Goal: Check status

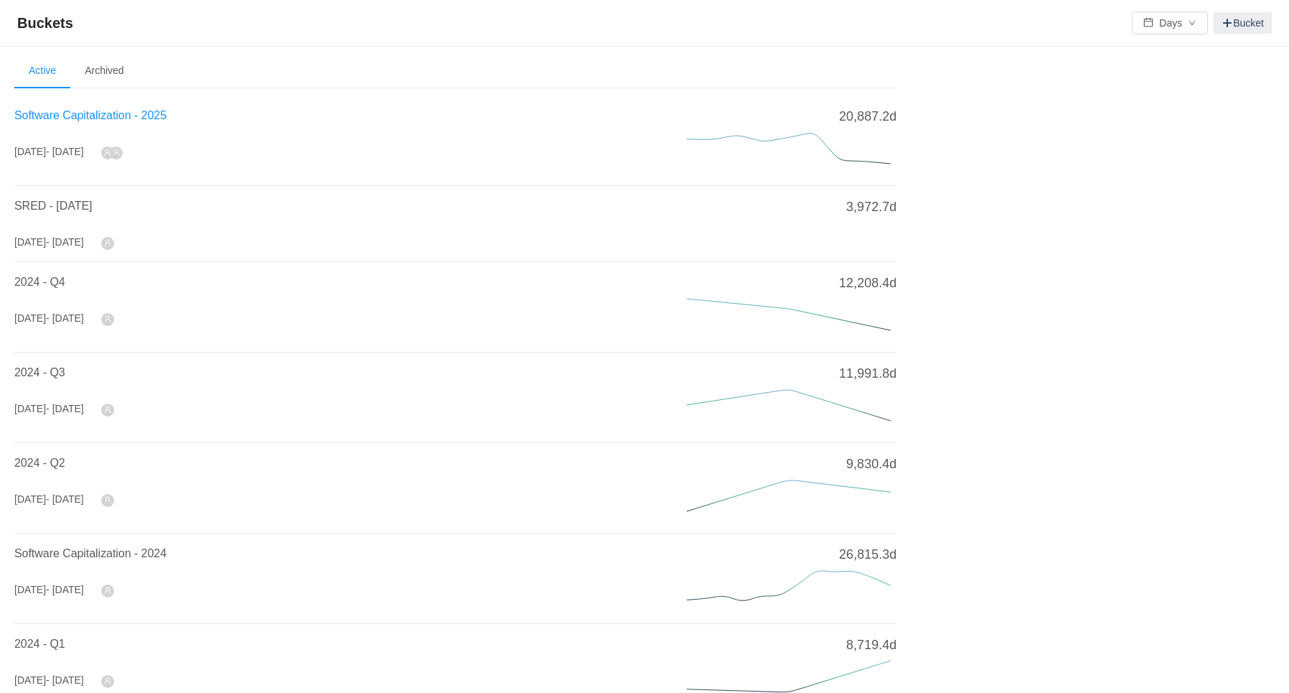
click at [109, 113] on span "Software Capitalization - 2025" at bounding box center [90, 115] width 152 height 12
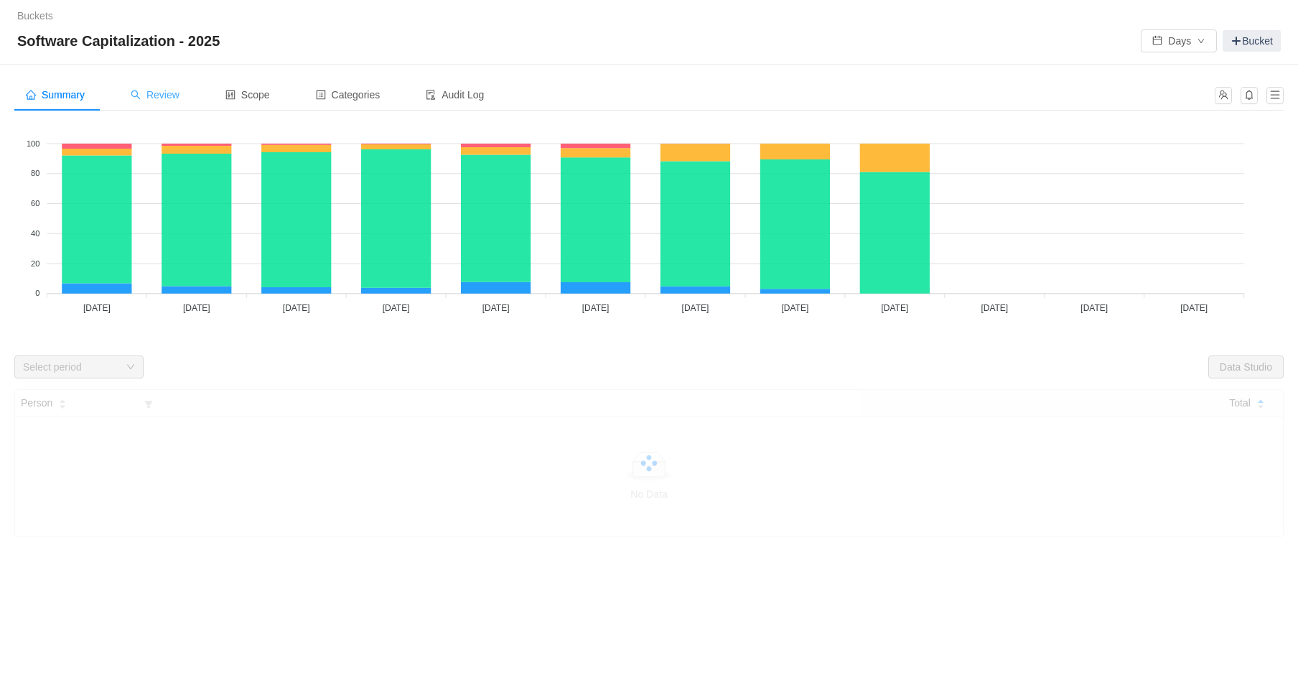
click at [168, 89] on span "Review" at bounding box center [155, 94] width 49 height 11
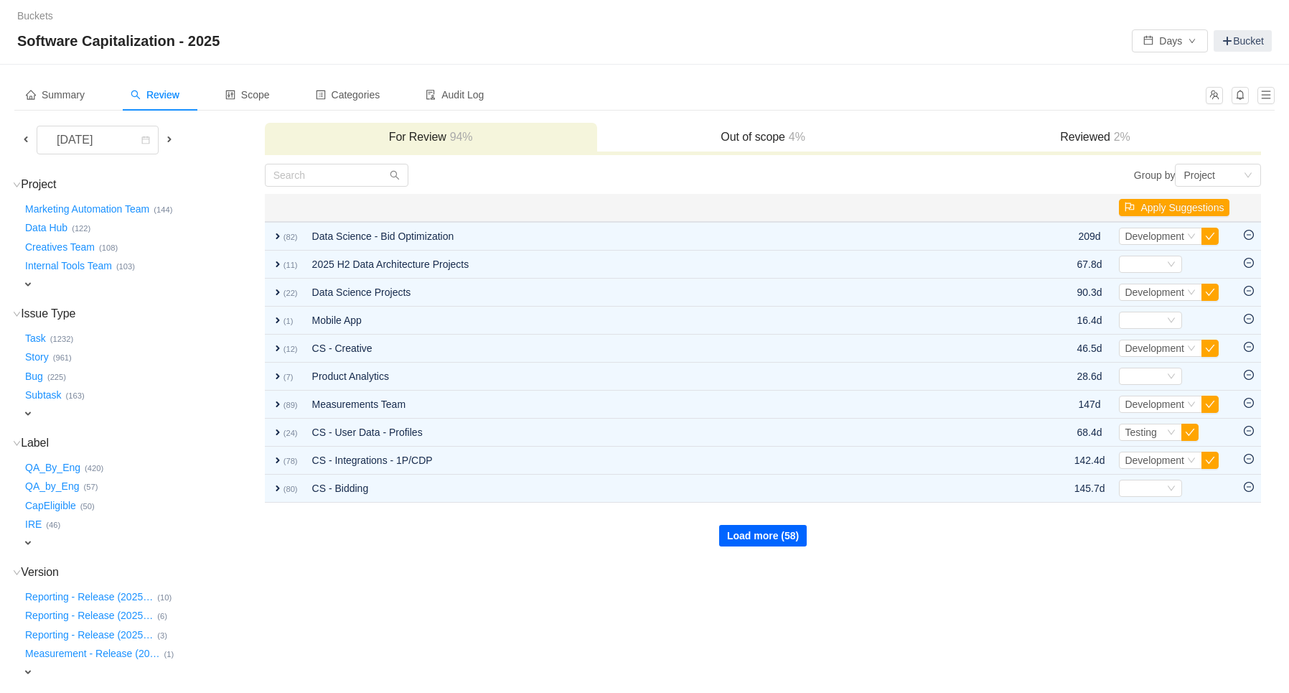
click at [776, 534] on button "Load more (58)" at bounding box center [763, 536] width 88 height 22
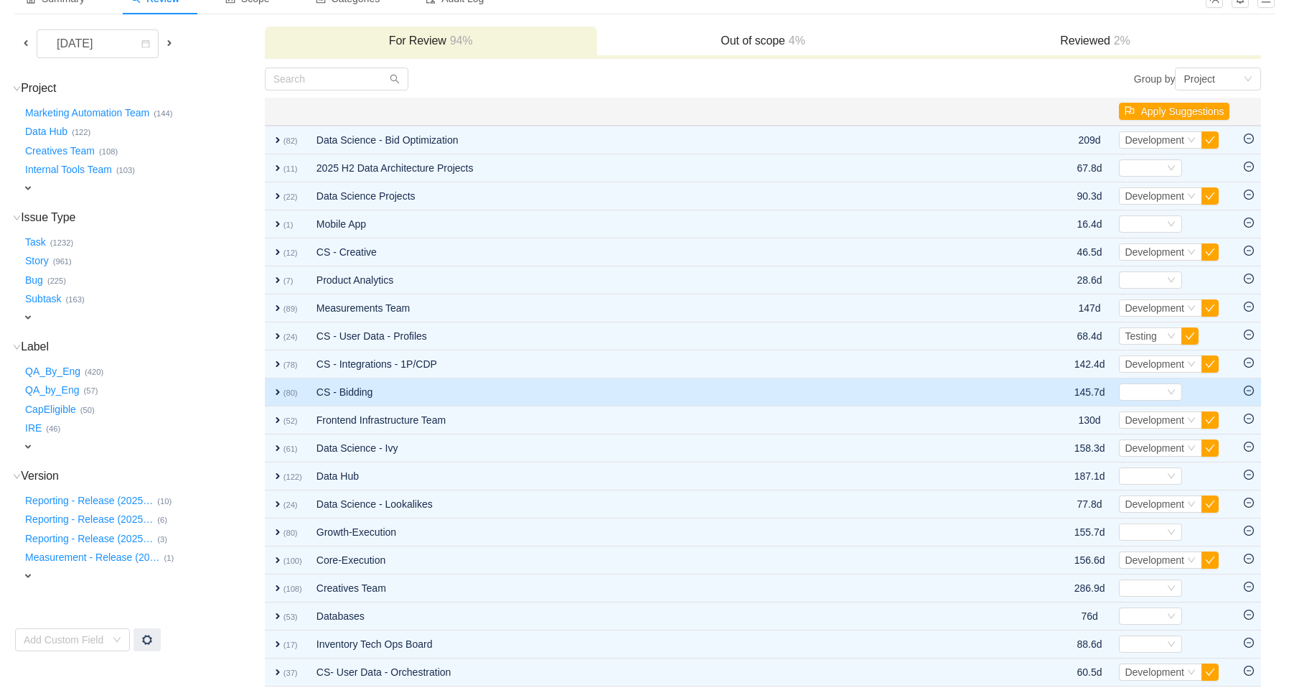
scroll to position [146, 0]
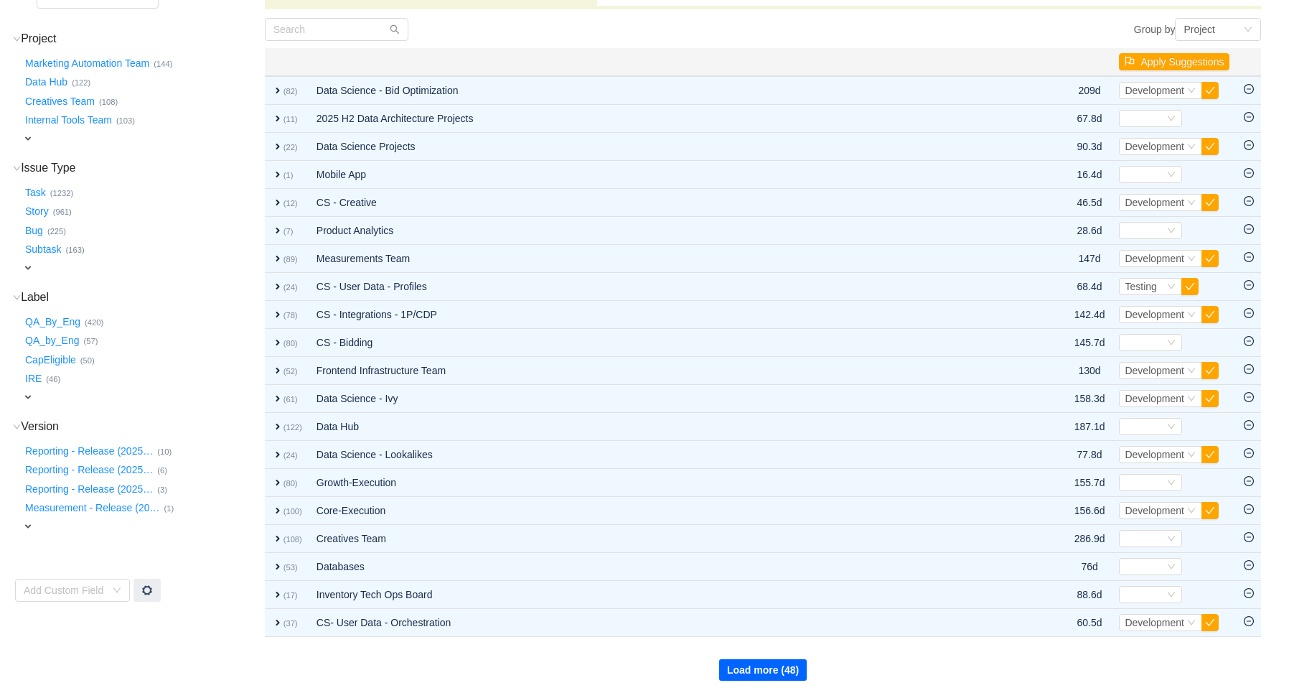
click at [751, 663] on button "Load more (48)" at bounding box center [763, 670] width 88 height 22
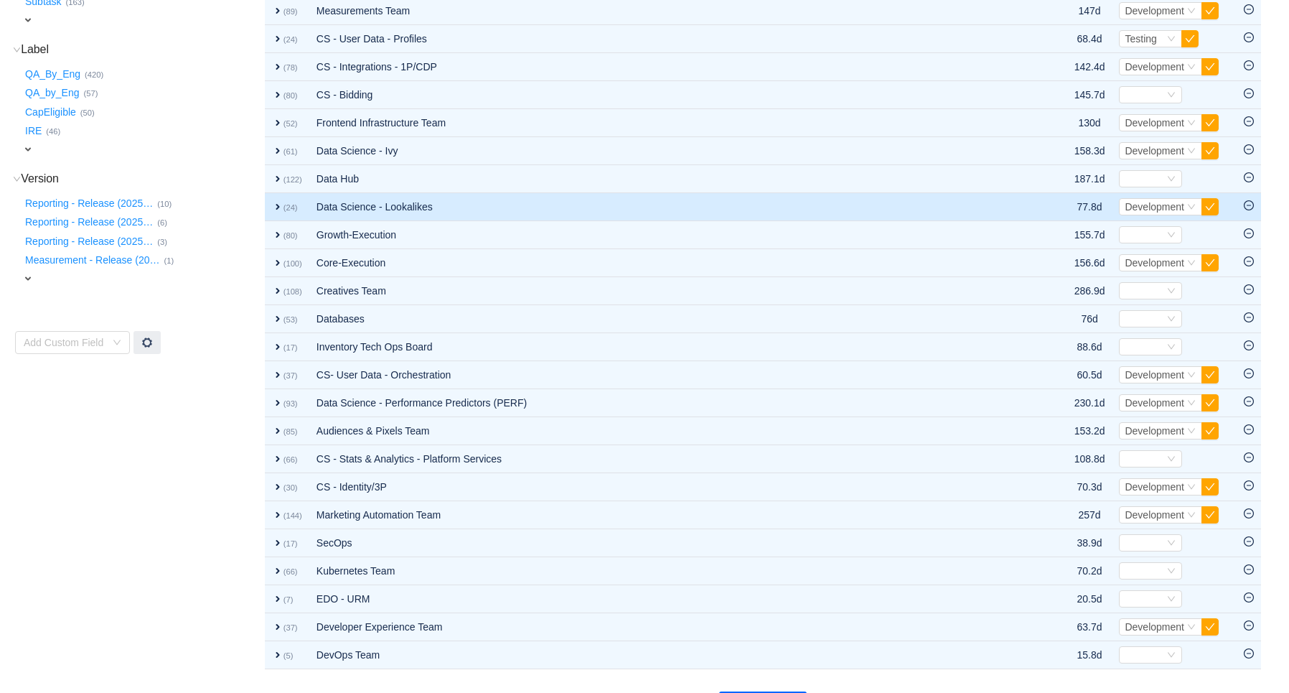
scroll to position [424, 0]
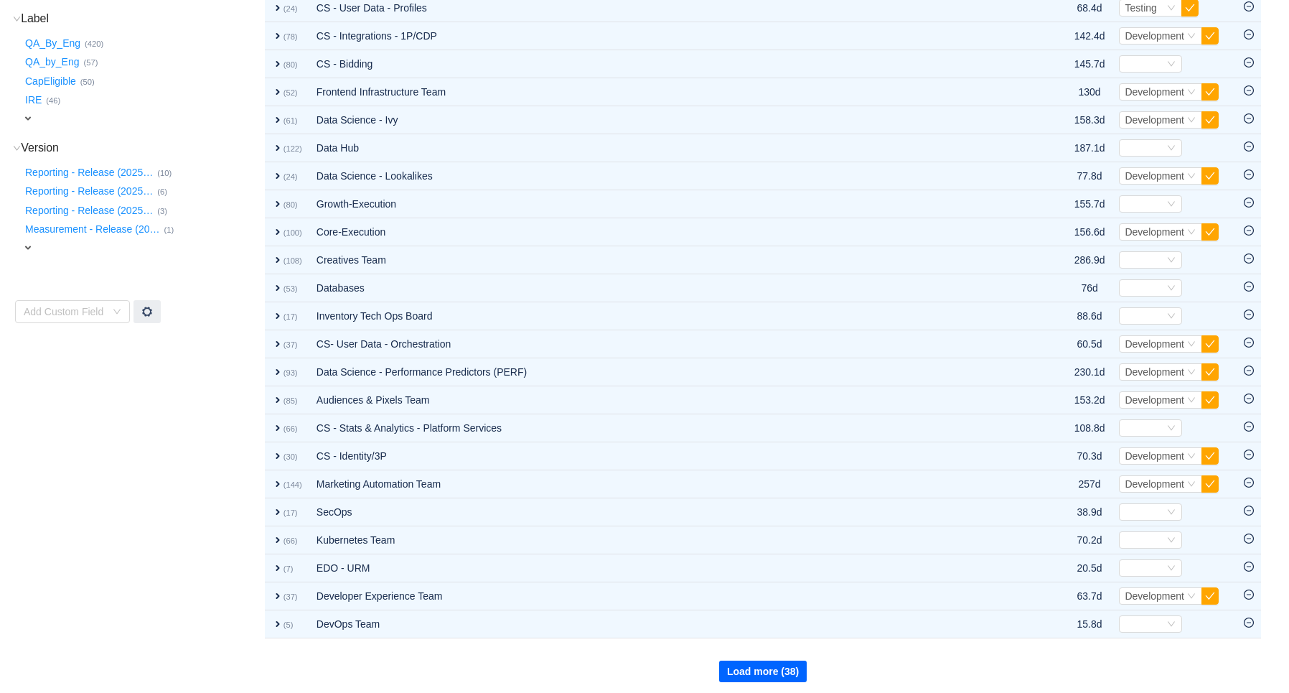
click at [764, 665] on button "Load more (38)" at bounding box center [763, 671] width 88 height 22
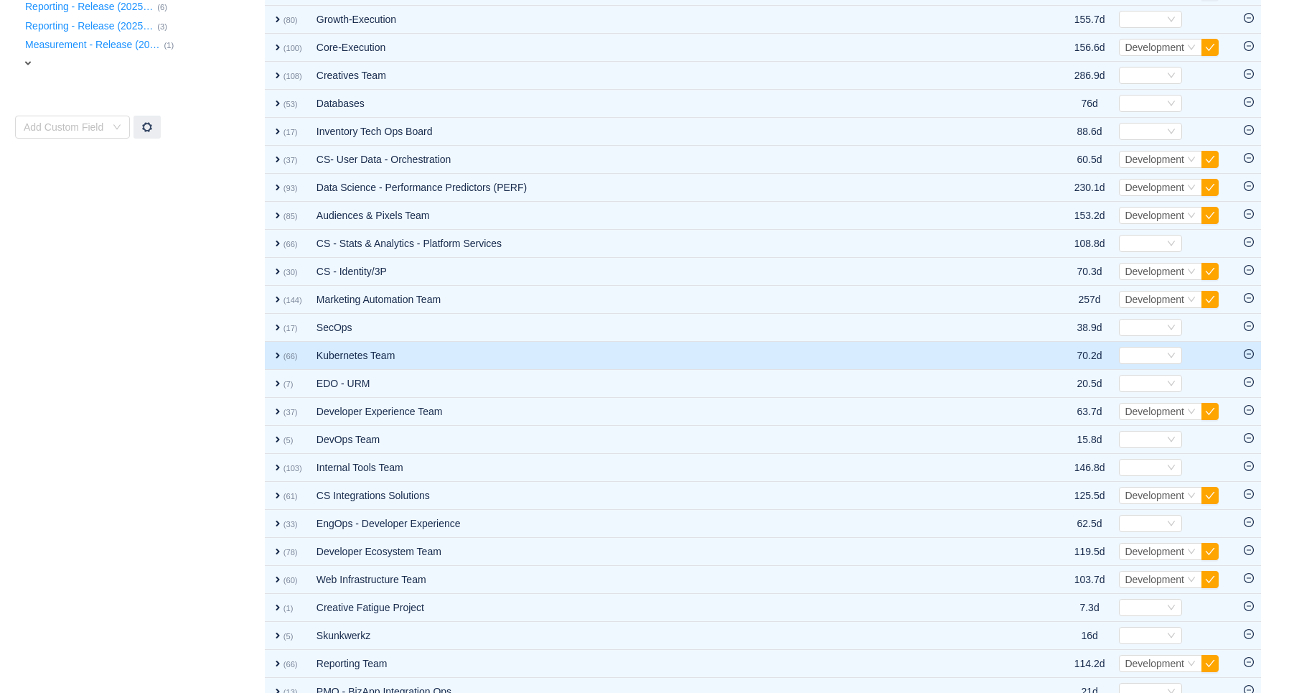
scroll to position [703, 0]
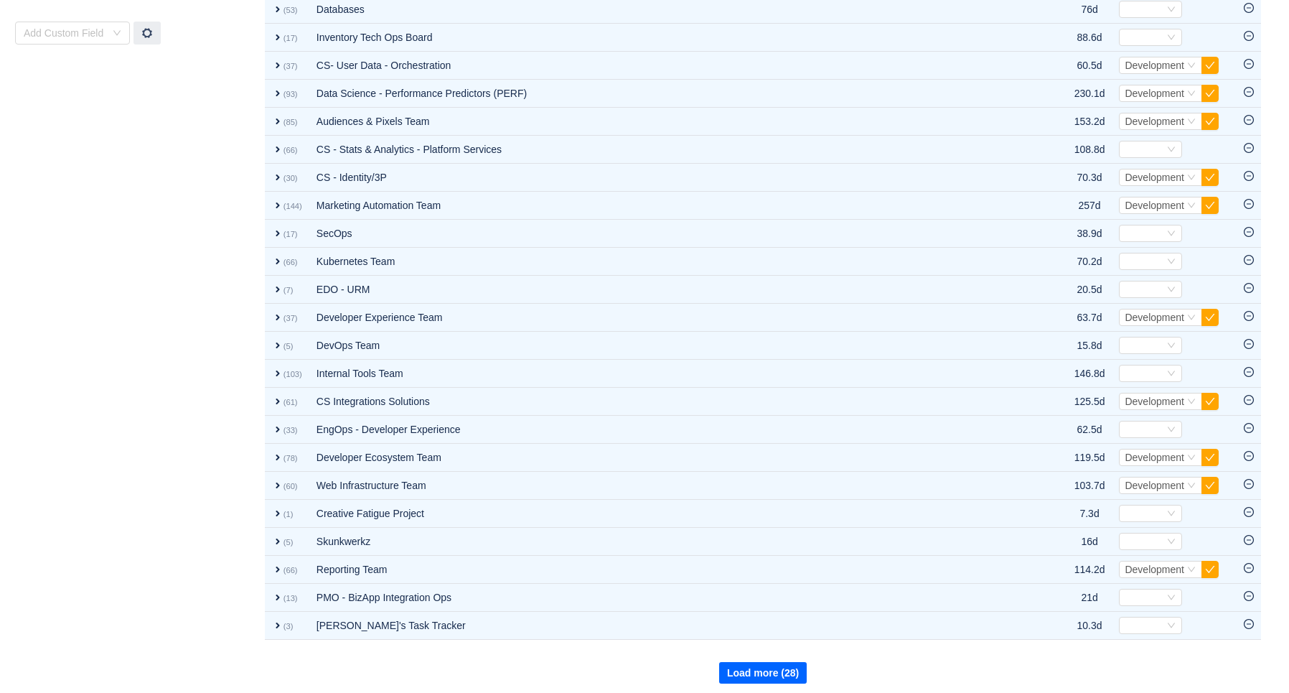
click at [770, 672] on button "Load more (28)" at bounding box center [763, 673] width 88 height 22
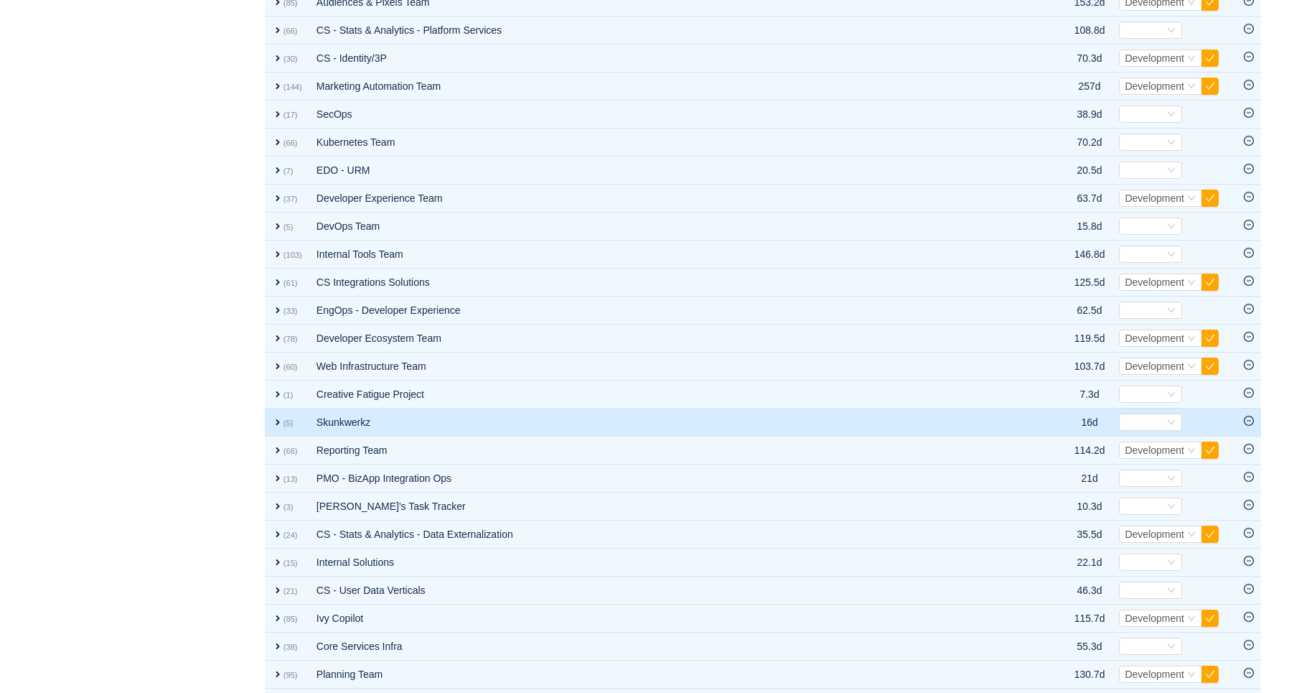
scroll to position [981, 0]
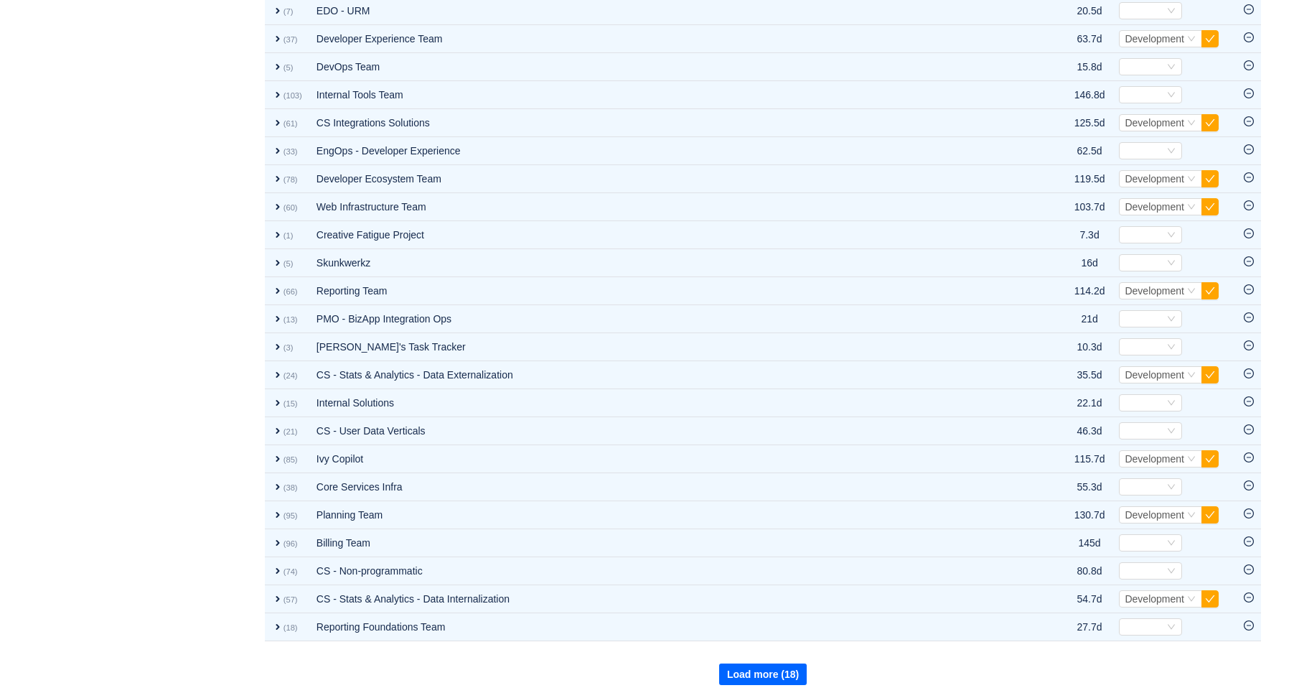
click at [756, 664] on button "Load more (18)" at bounding box center [763, 674] width 88 height 22
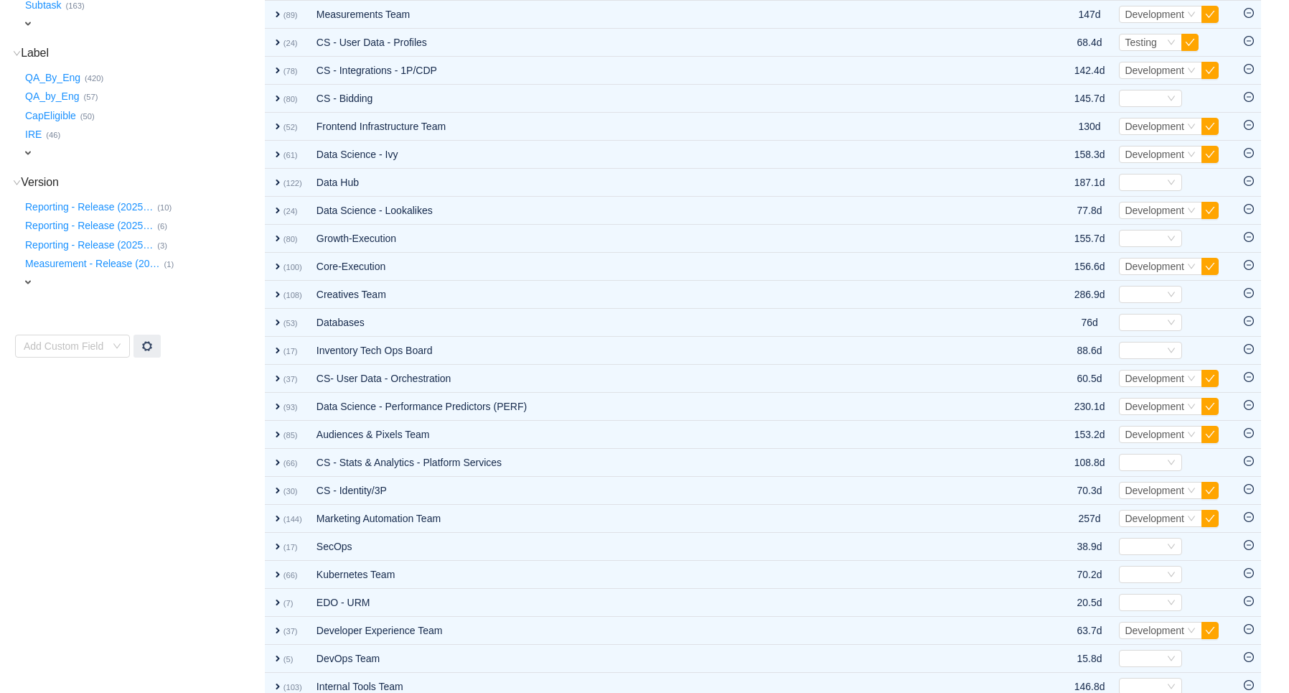
scroll to position [1260, 0]
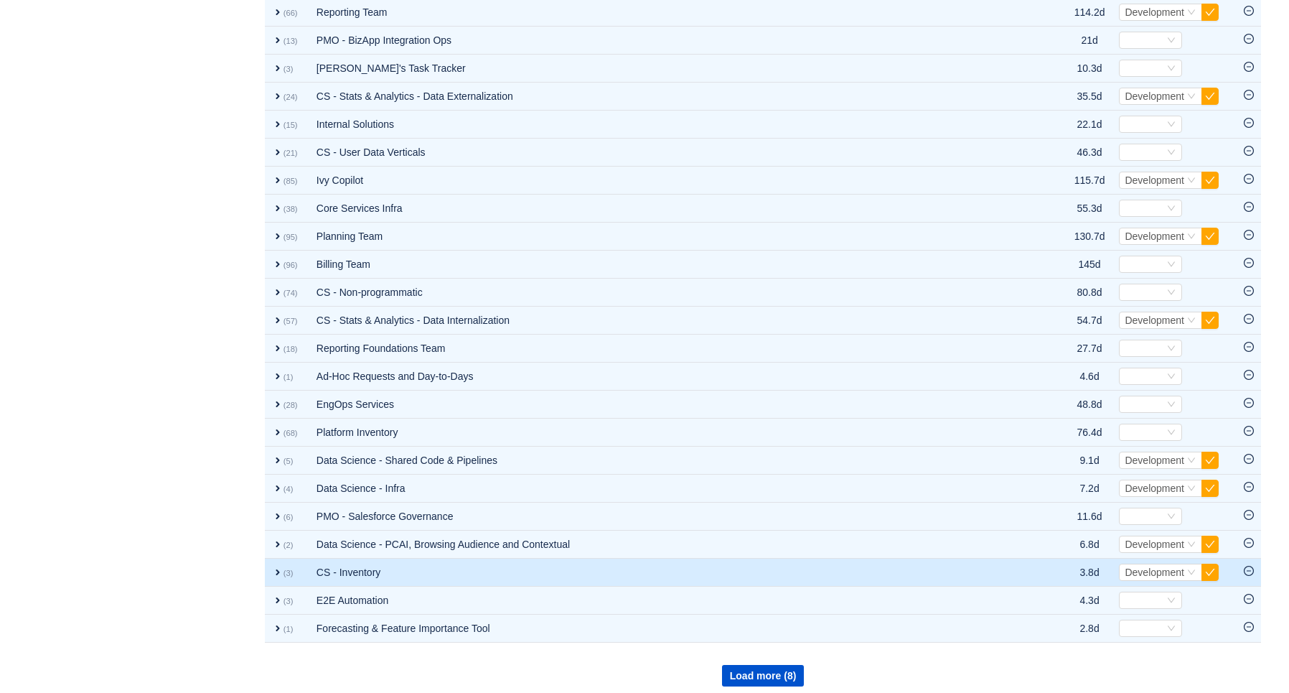
click at [276, 566] on span "expand" at bounding box center [277, 571] width 11 height 11
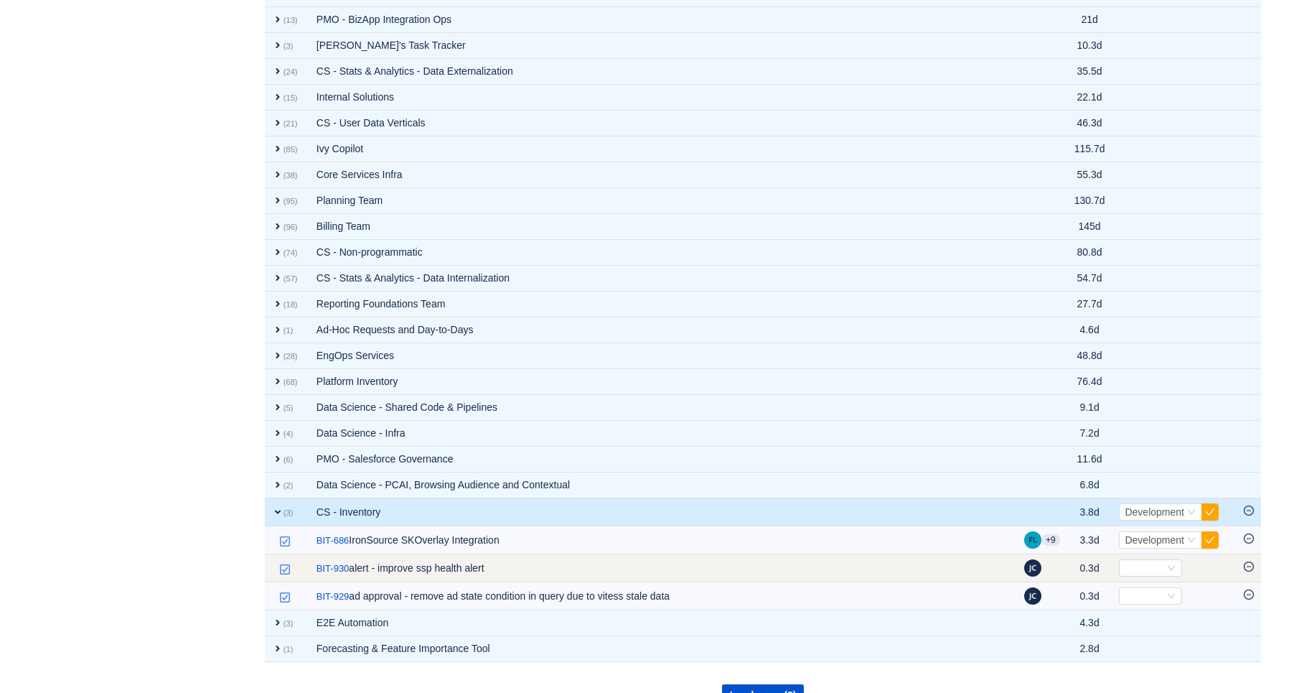
scroll to position [1207, 0]
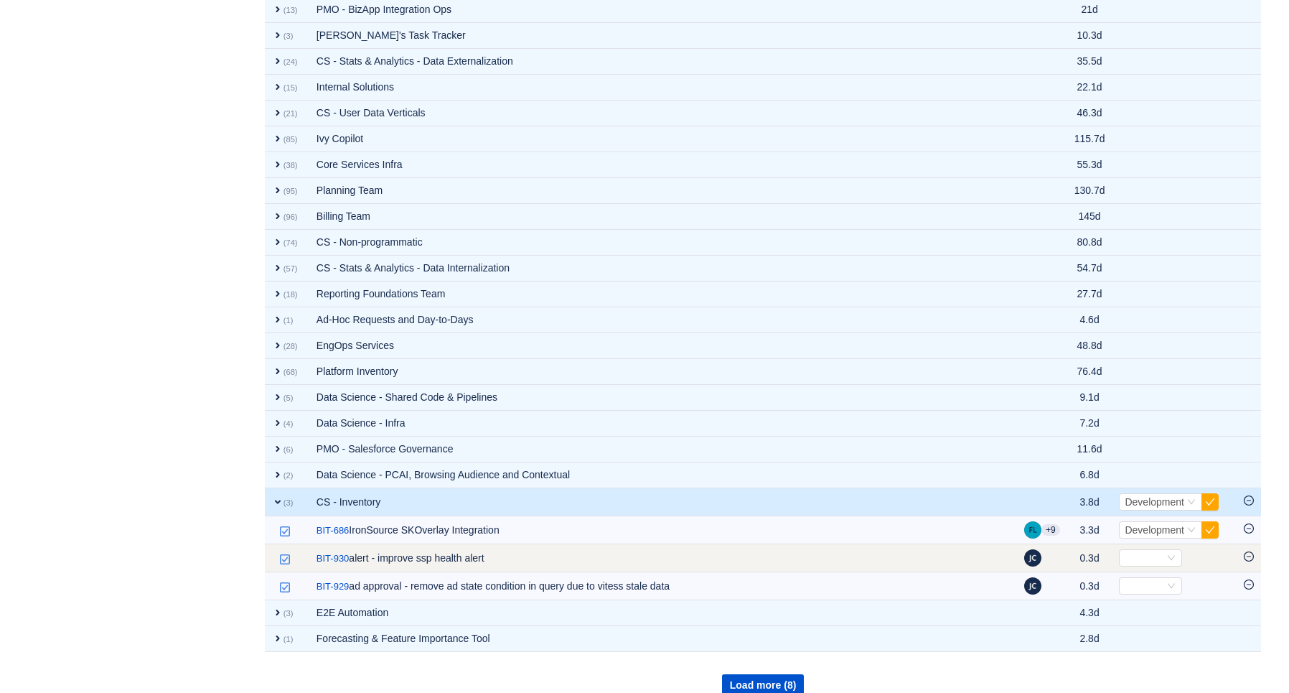
click at [1251, 551] on icon "icon: minus-circle" at bounding box center [1249, 556] width 10 height 10
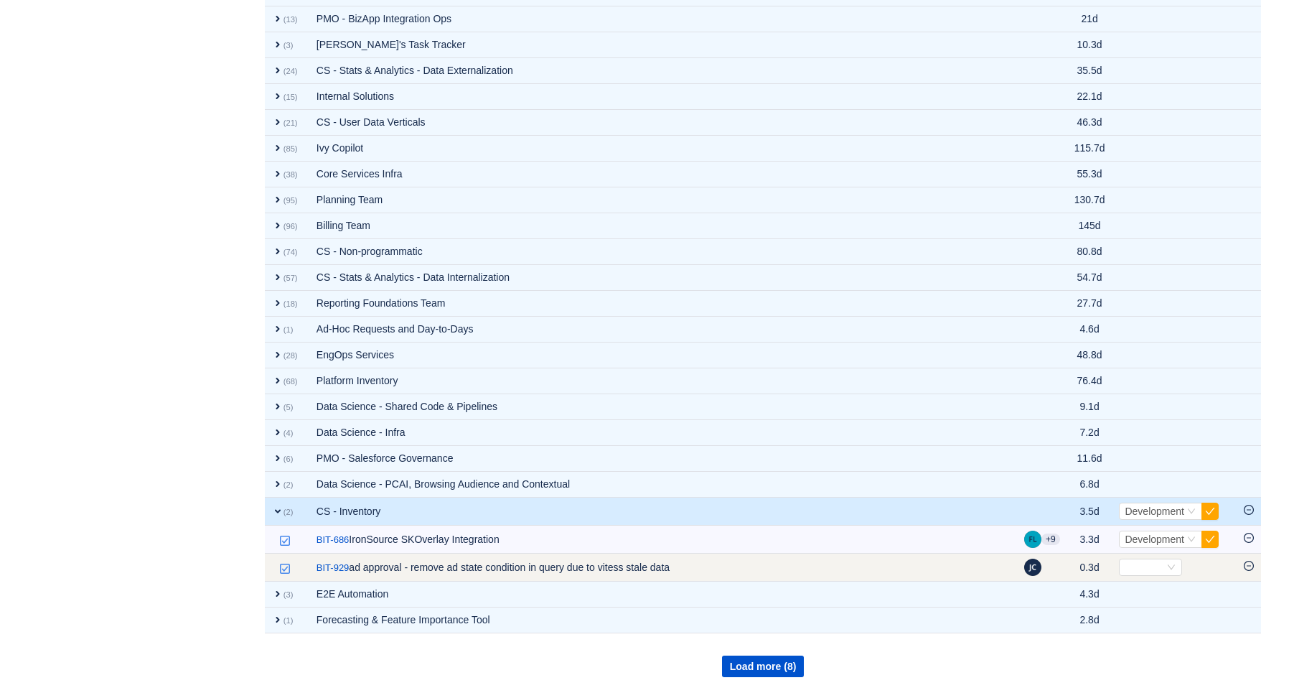
scroll to position [1189, 0]
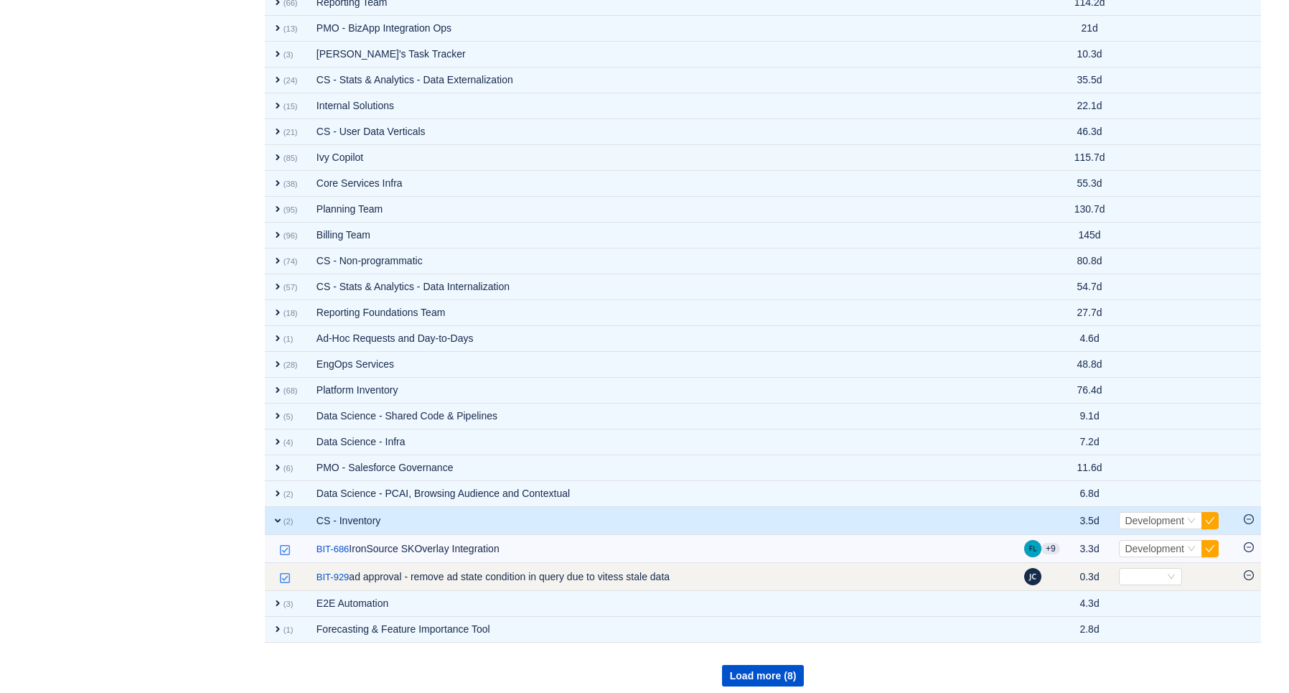
click at [1250, 570] on icon "icon: minus-circle" at bounding box center [1249, 575] width 10 height 10
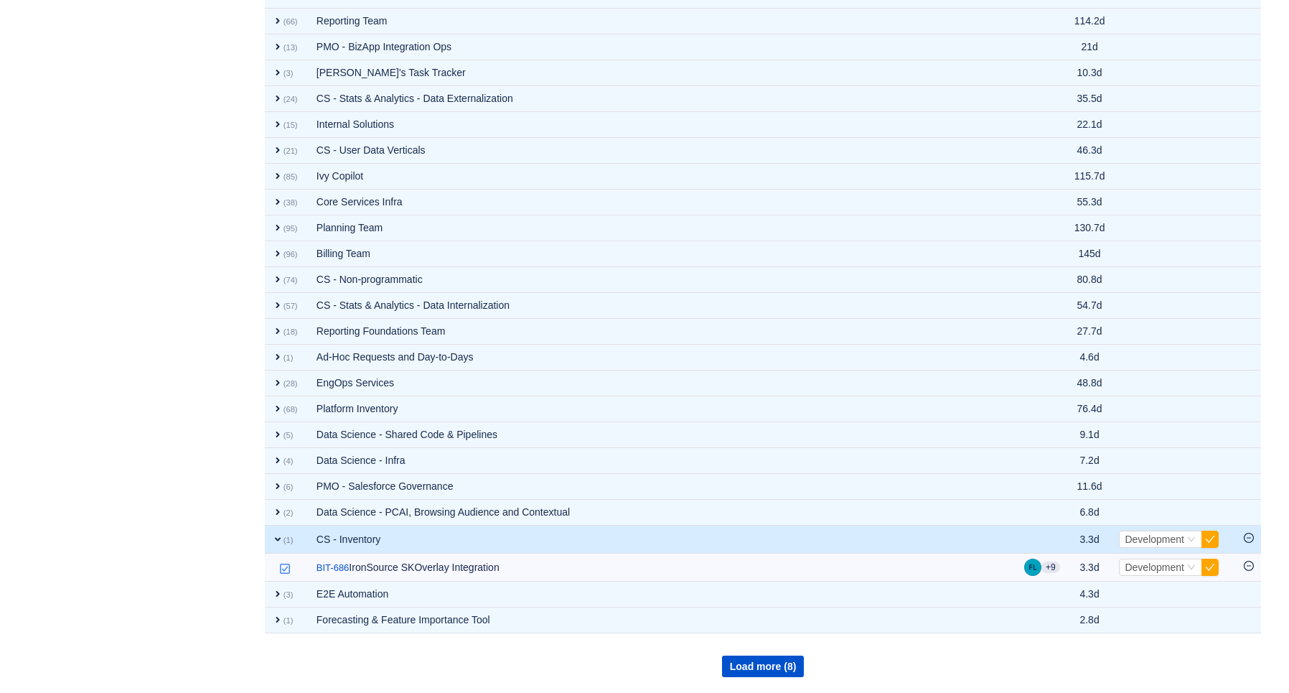
scroll to position [1160, 0]
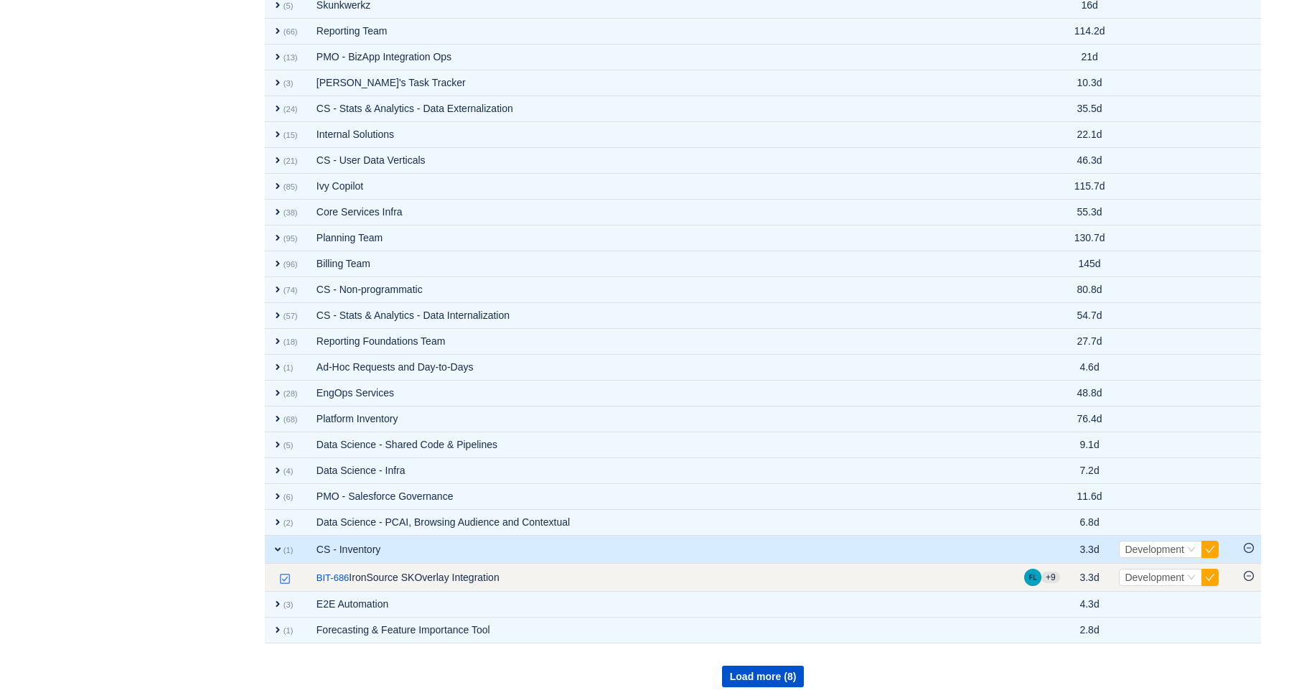
click at [1248, 575] on icon "icon: minus-circle" at bounding box center [1249, 575] width 4 height 1
